Goal: Information Seeking & Learning: Learn about a topic

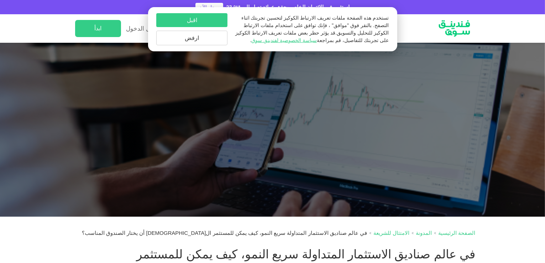
click at [229, 107] on div at bounding box center [272, 130] width 545 height 174
click at [212, 38] on button "ارفض" at bounding box center [191, 38] width 71 height 15
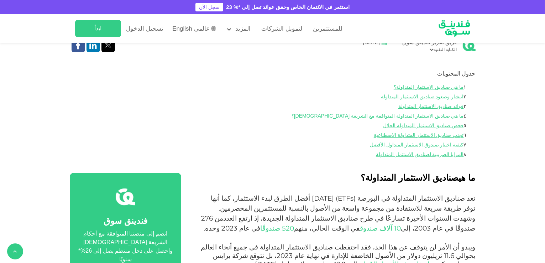
scroll to position [256, 0]
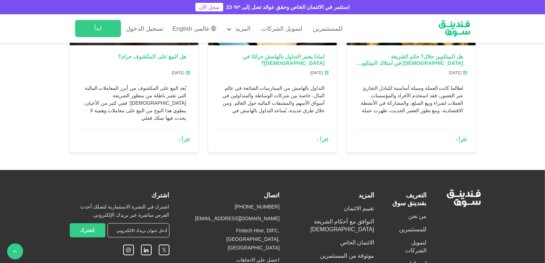
scroll to position [2036, 0]
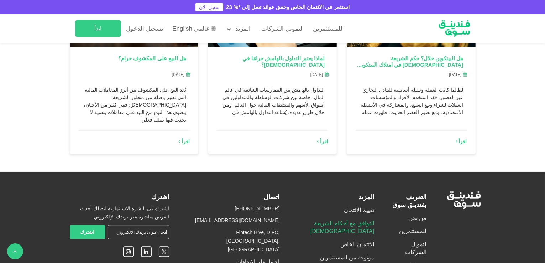
click at [349, 220] on link "التوافق مع أحكام الشريعة [DEMOGRAPHIC_DATA]" at bounding box center [342, 227] width 64 height 14
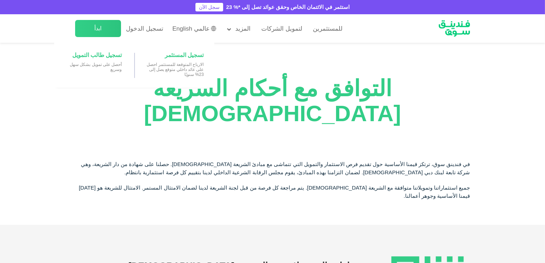
click at [110, 32] on main "ابدأ" at bounding box center [98, 28] width 46 height 17
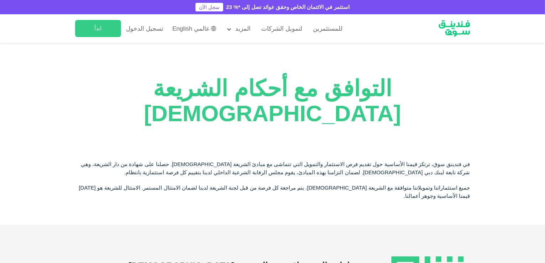
click at [520, 138] on section "التوافق مع أحكام الشريعة [DEMOGRAPHIC_DATA]" at bounding box center [272, 101] width 545 height 117
click at [343, 33] on div "للمستثمرين لتمويل الشركات المزيد من نحن" at bounding box center [273, 28] width 406 height 28
click at [312, 29] on link "للمستثمرين" at bounding box center [327, 29] width 33 height 12
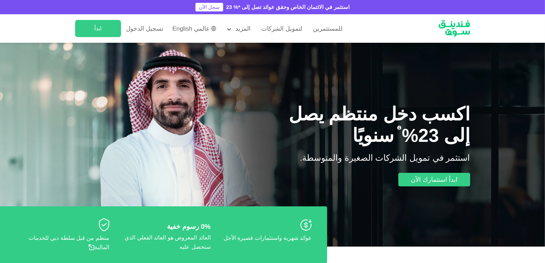
type tc-range-slider "4"
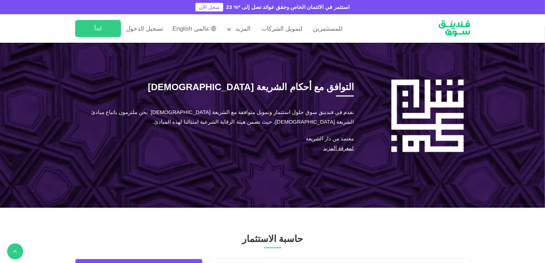
scroll to position [487, 0]
